Goal: Task Accomplishment & Management: Use online tool/utility

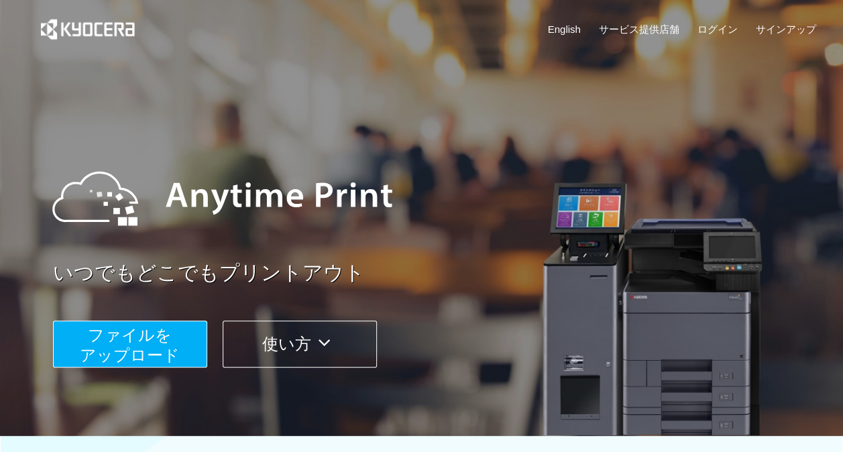
click at [178, 344] on button "ファイルを ​​アップロード" at bounding box center [130, 344] width 154 height 47
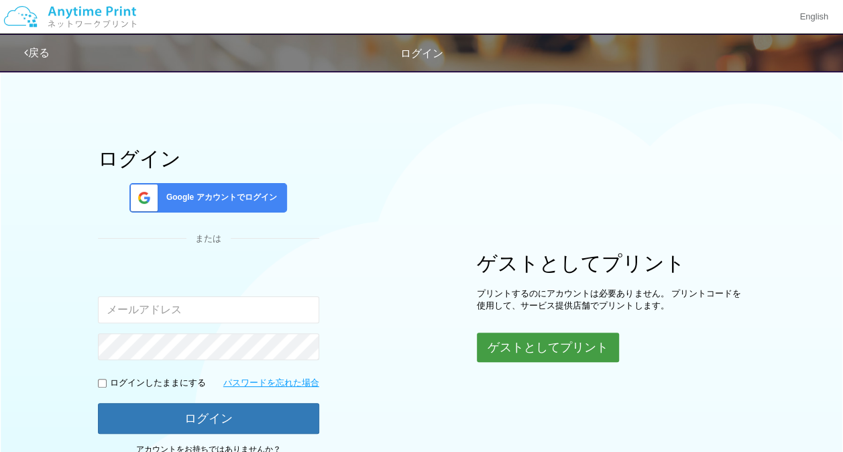
click at [565, 357] on button "ゲストとしてプリント" at bounding box center [548, 348] width 142 height 30
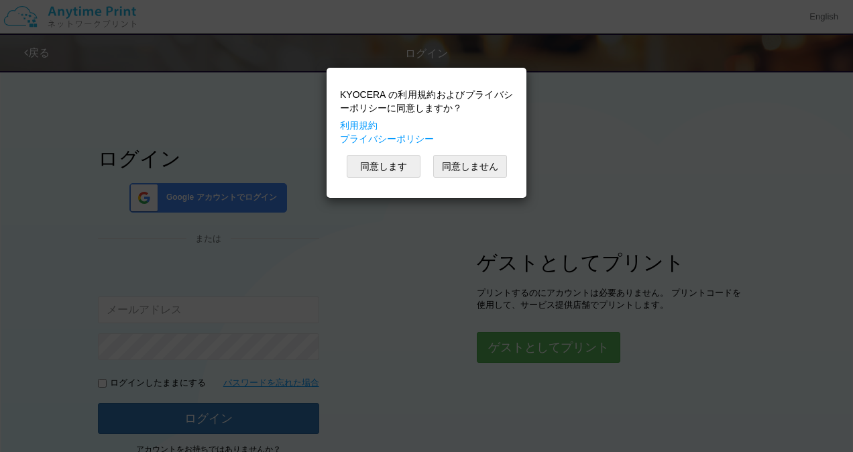
click at [365, 152] on div "KYOCERA の利用規約およびプライバシーポリシーに同意しますか？ 利用規約 プライバシーポリシー 同意します 同意しません" at bounding box center [426, 132] width 186 height 117
click at [366, 157] on button "同意します" at bounding box center [384, 166] width 74 height 23
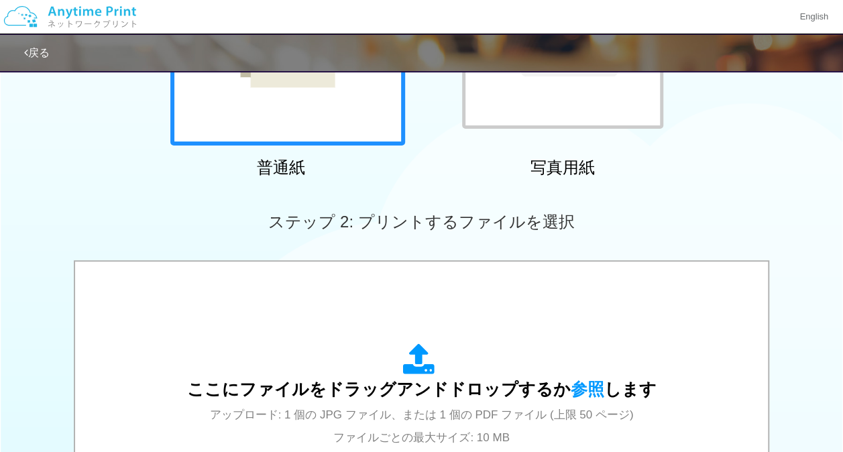
scroll to position [266, 0]
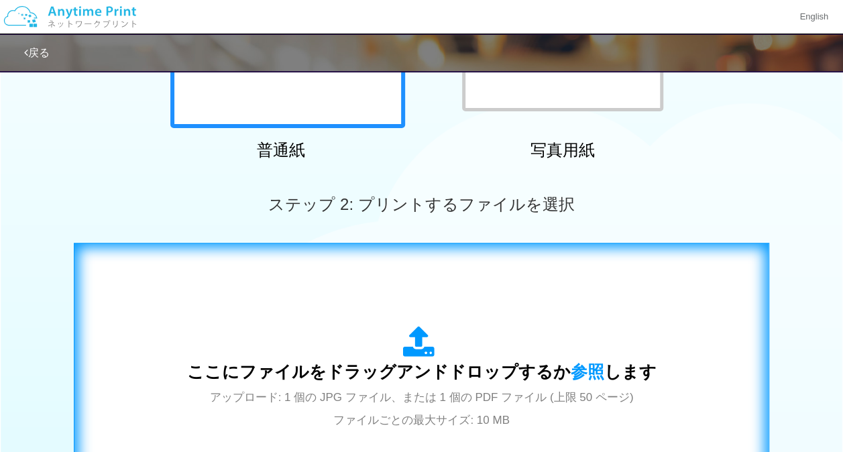
click at [528, 346] on div "ここにファイルをドラッグアンドドロップするか 参照 します アップロード: 1 個の JPG ファイル、または 1 個の PDF ファイル (上限 50 ペー…" at bounding box center [421, 378] width 469 height 105
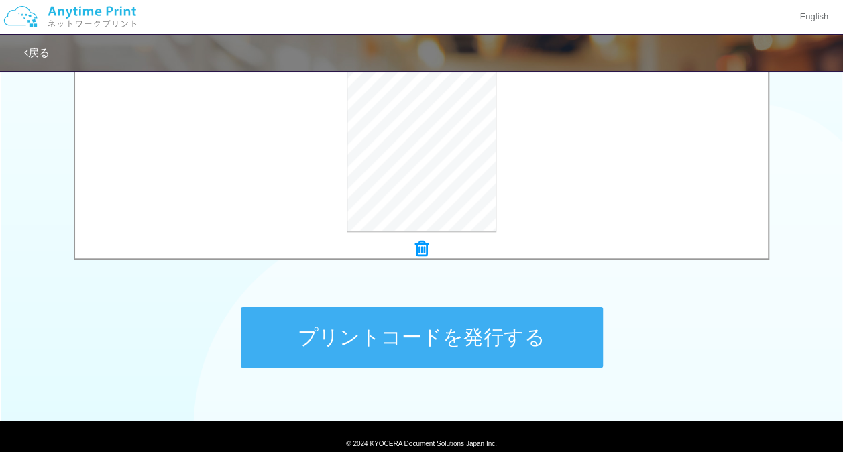
scroll to position [537, 0]
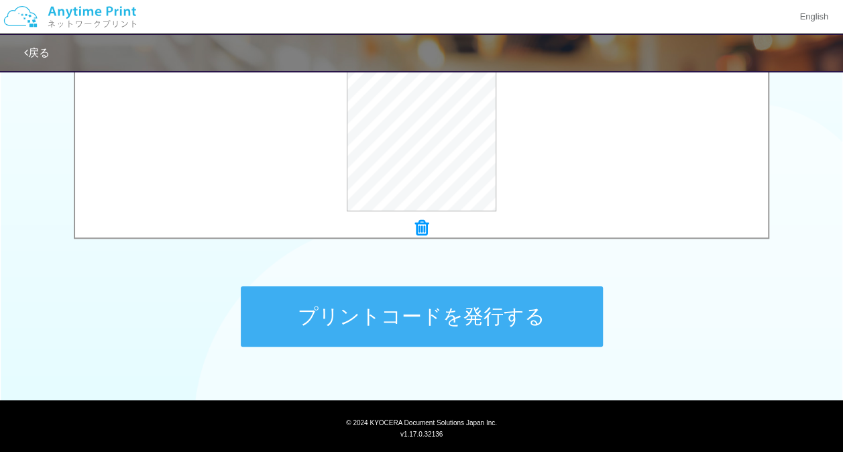
click at [473, 308] on button "プリントコードを発行する" at bounding box center [422, 316] width 362 height 60
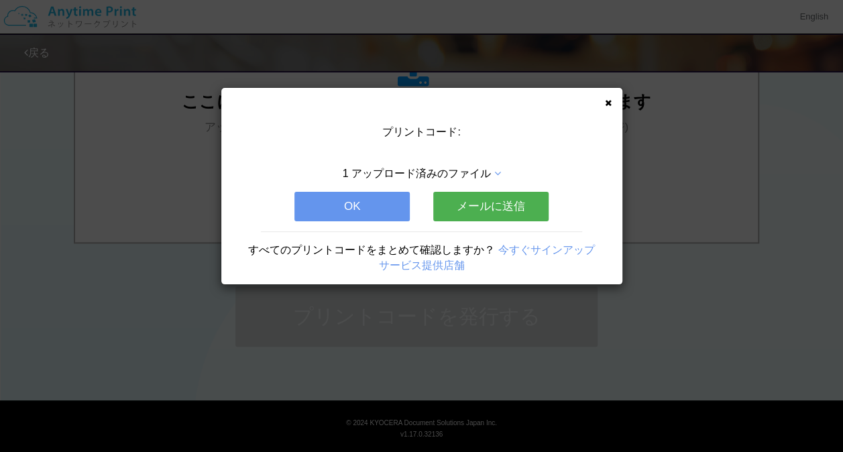
scroll to position [0, 0]
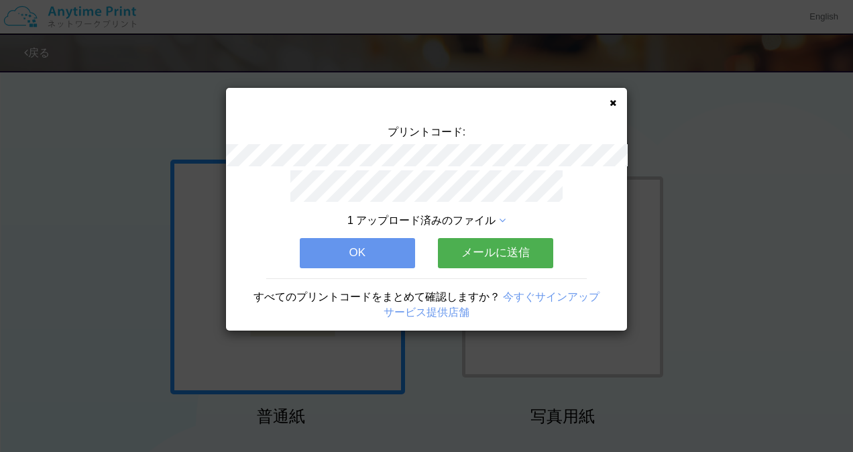
click at [354, 245] on button "OK" at bounding box center [357, 253] width 115 height 30
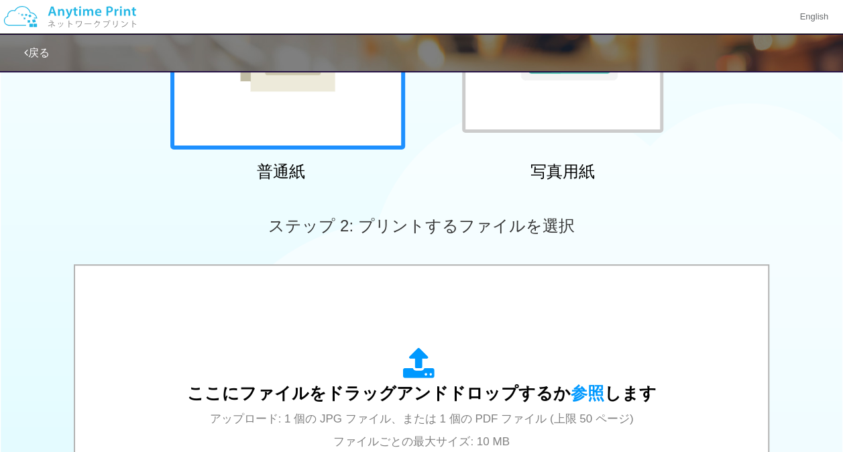
scroll to position [256, 0]
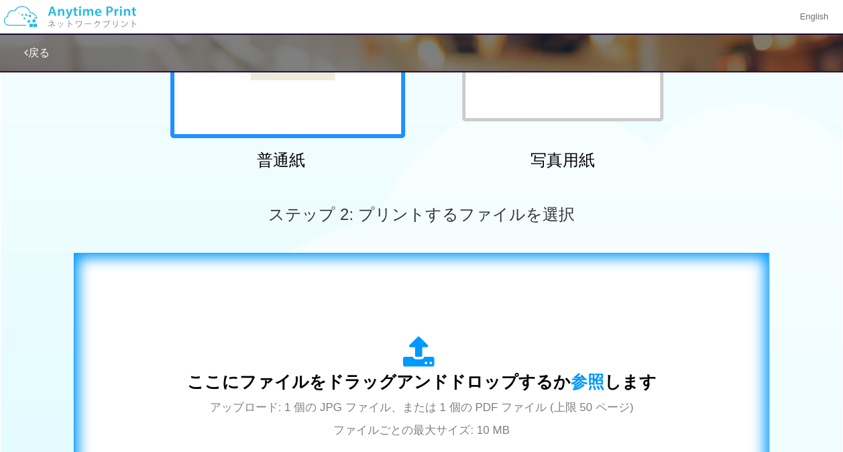
click at [685, 325] on div "ここにファイルをドラッグアンドドロップするか 参照 します アップロード: 1 個の JPG ファイル、または 1 個の PDF ファイル (上限 50 ペー…" at bounding box center [421, 388] width 667 height 243
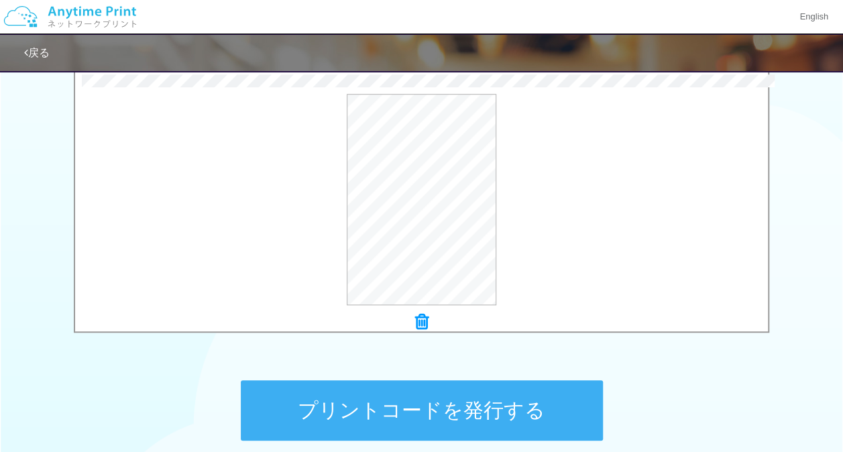
scroll to position [453, 0]
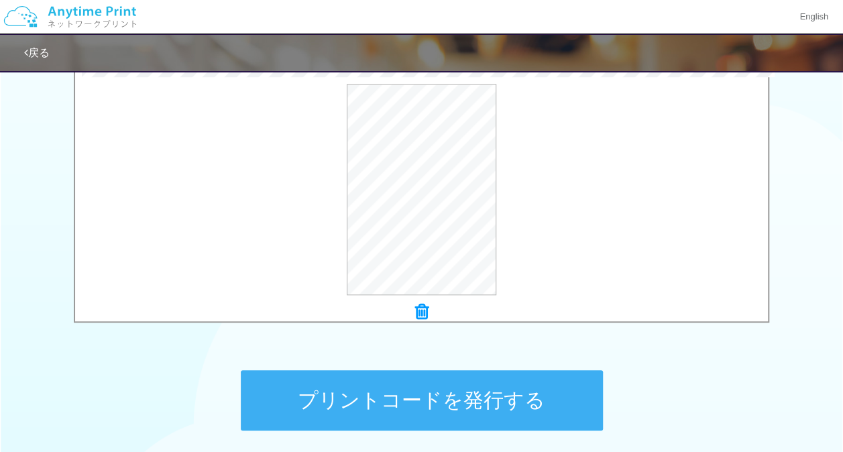
click at [551, 378] on button "プリントコードを発行する" at bounding box center [422, 400] width 362 height 60
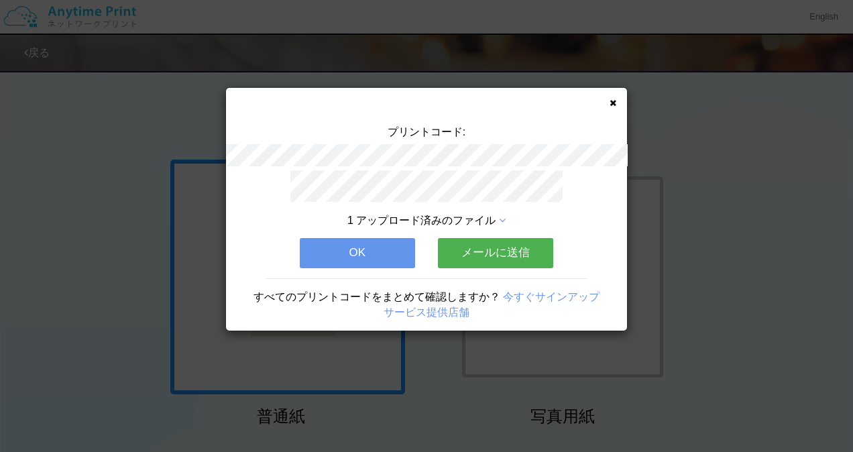
click at [369, 225] on div "1 アップロード済みのファイル OK メールに送信 すべてのプリントコードをまとめて確認しますか？ 今すぐサインアップ サービス提供店舗" at bounding box center [426, 250] width 401 height 161
click at [369, 239] on button "OK" at bounding box center [357, 253] width 115 height 30
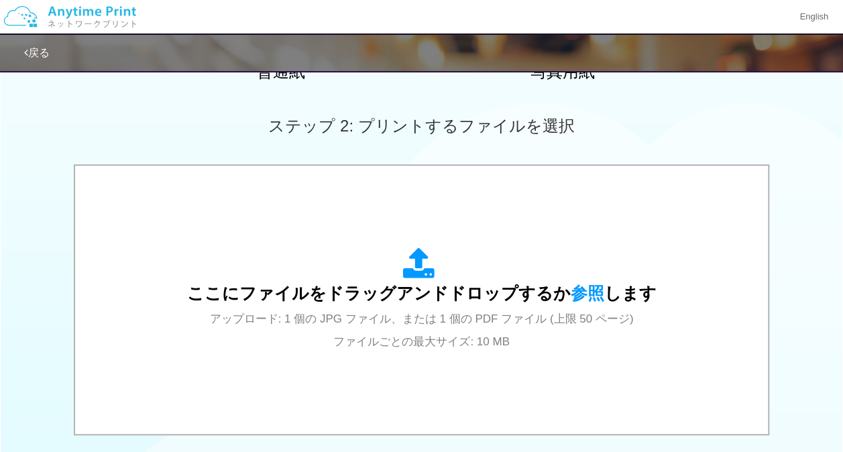
scroll to position [359, 0]
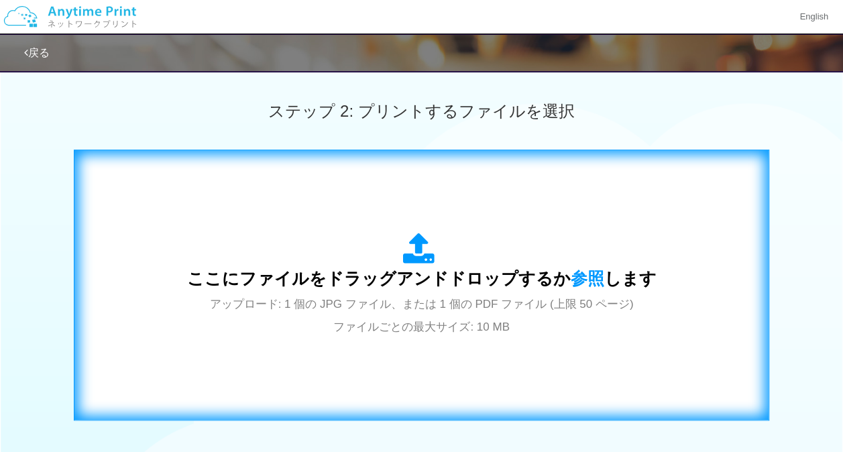
click at [569, 298] on span "アップロード: 1 個の JPG ファイル、または 1 個の PDF ファイル (上限 50 ページ) ファイルごとの最大サイズ: 10 MB" at bounding box center [422, 316] width 424 height 36
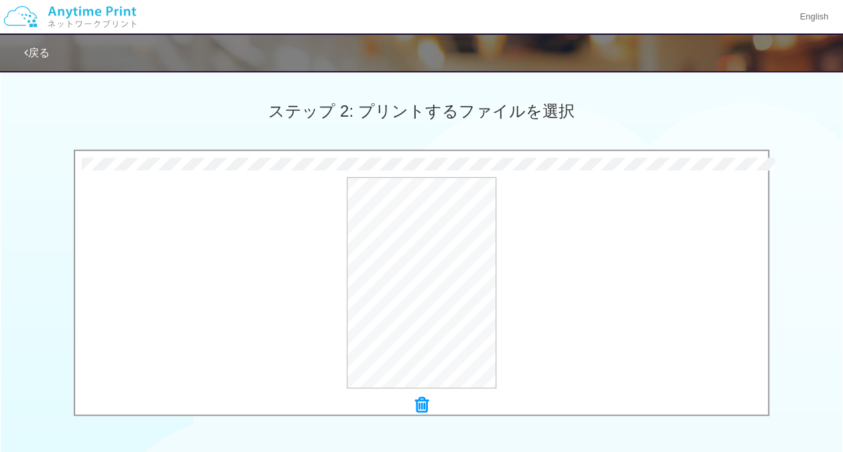
scroll to position [567, 0]
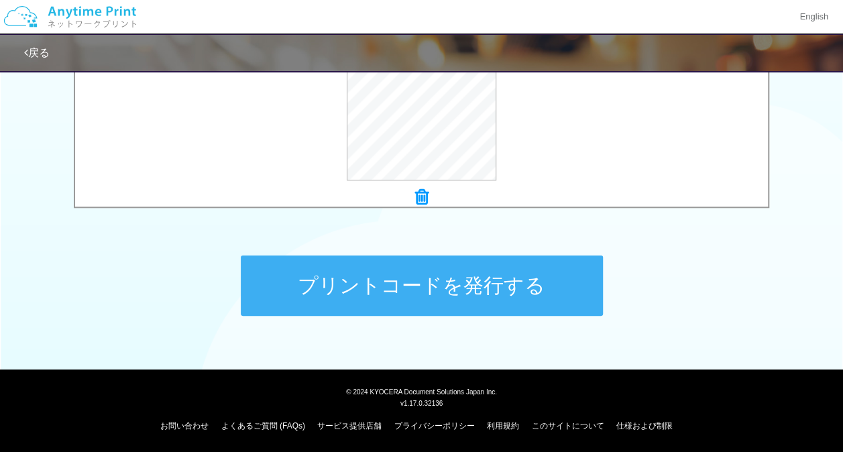
click at [563, 278] on button "プリントコードを発行する" at bounding box center [422, 286] width 362 height 60
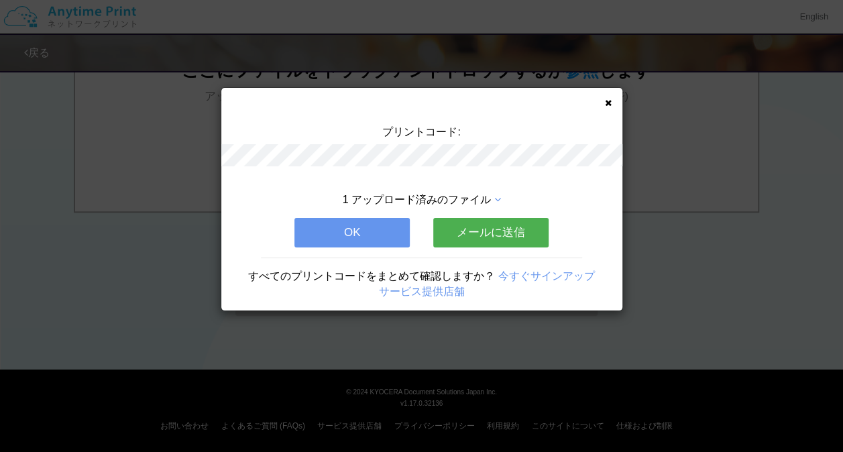
scroll to position [0, 0]
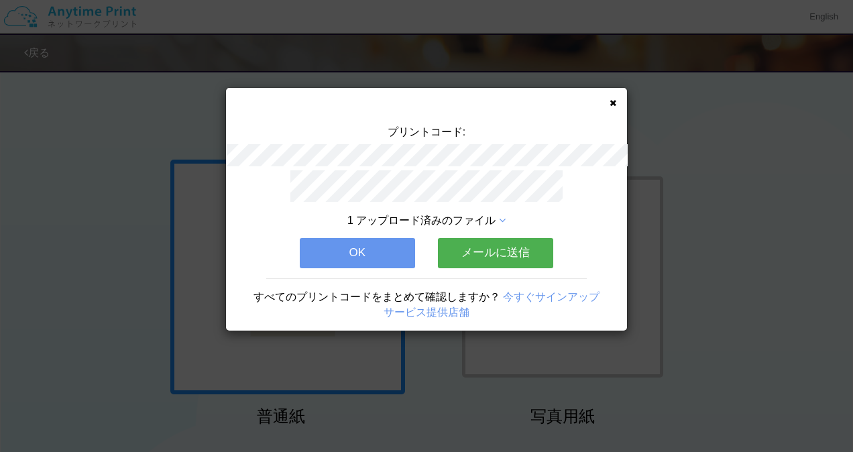
click at [382, 243] on button "OK" at bounding box center [357, 253] width 115 height 30
